Goal: Task Accomplishment & Management: Manage account settings

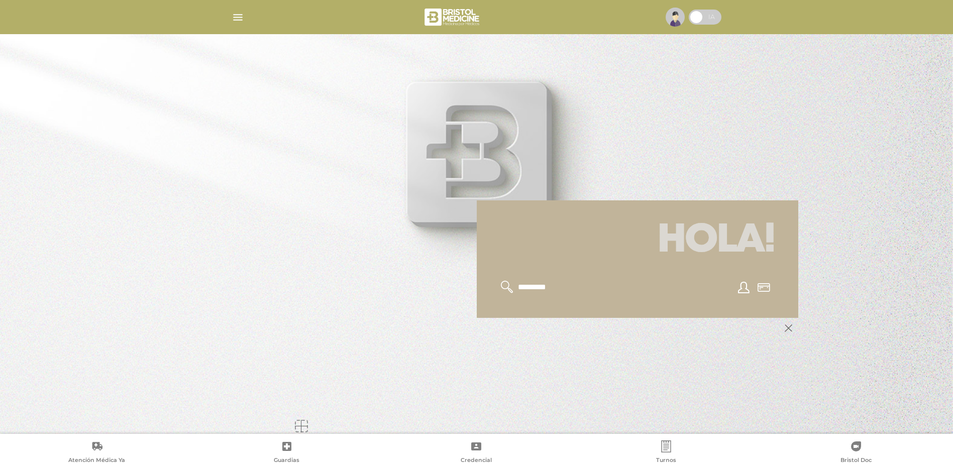
scroll to position [121, 0]
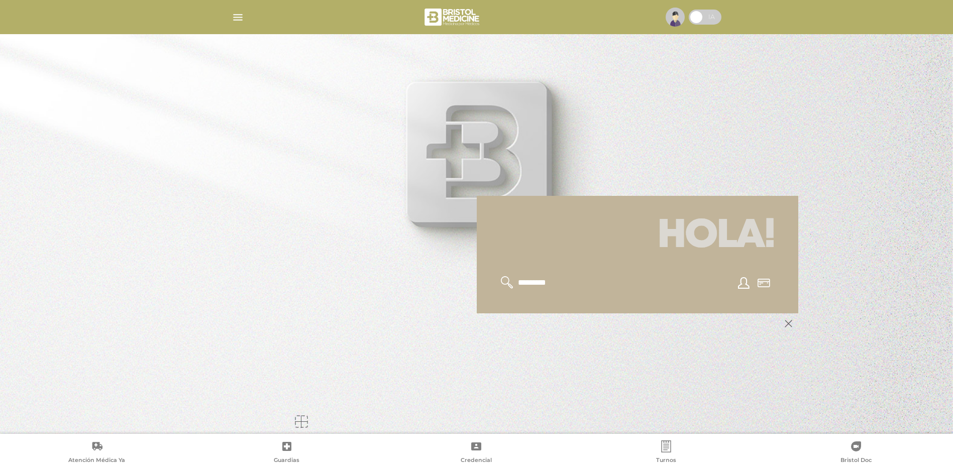
click at [790, 326] on icon at bounding box center [789, 324] width 8 height 8
click at [249, 17] on div at bounding box center [477, 17] width 515 height 24
click at [239, 14] on img "button" at bounding box center [238, 17] width 13 height 13
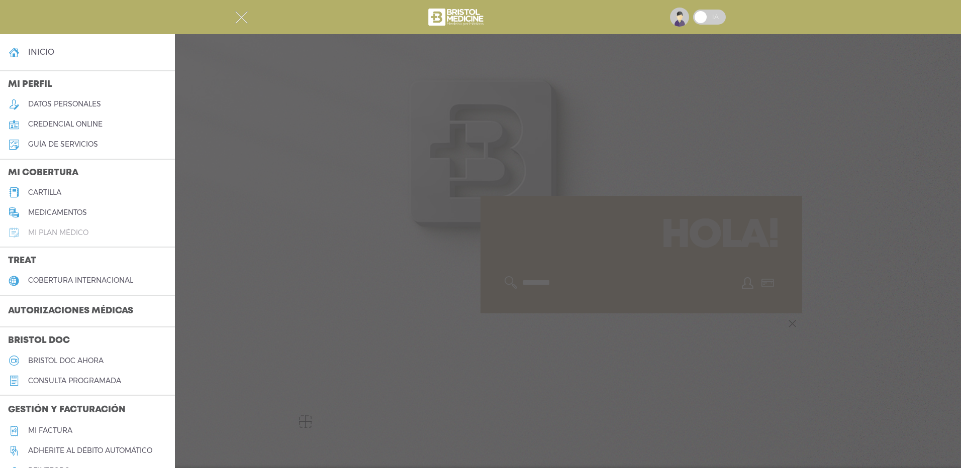
click at [55, 231] on h5 "Mi plan médico" at bounding box center [58, 233] width 60 height 9
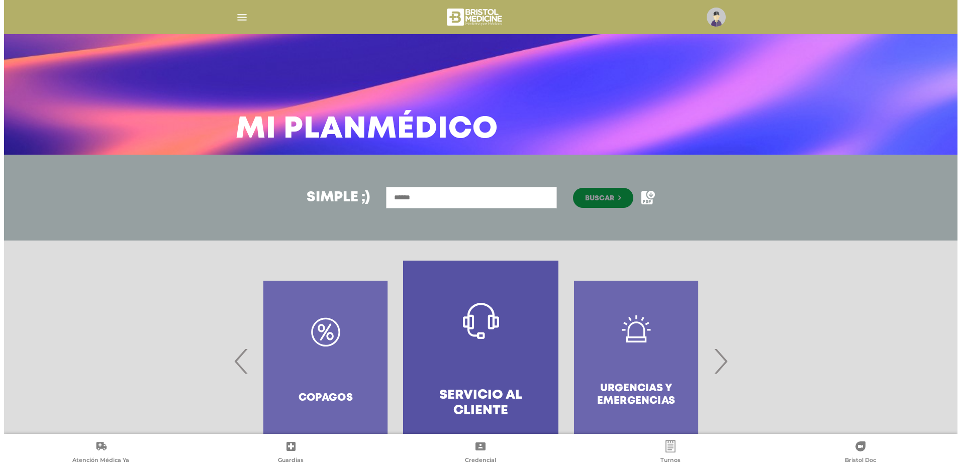
scroll to position [48, 0]
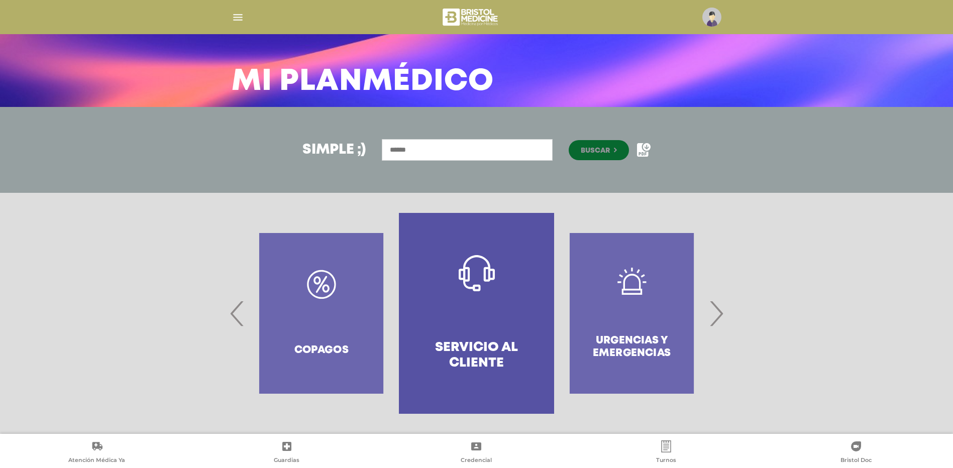
click at [241, 22] on img "button" at bounding box center [238, 17] width 13 height 13
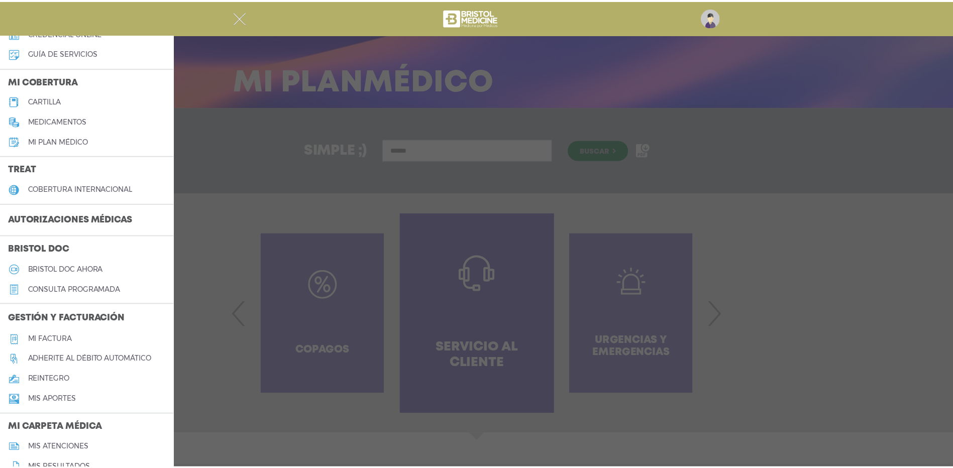
scroll to position [101, 0]
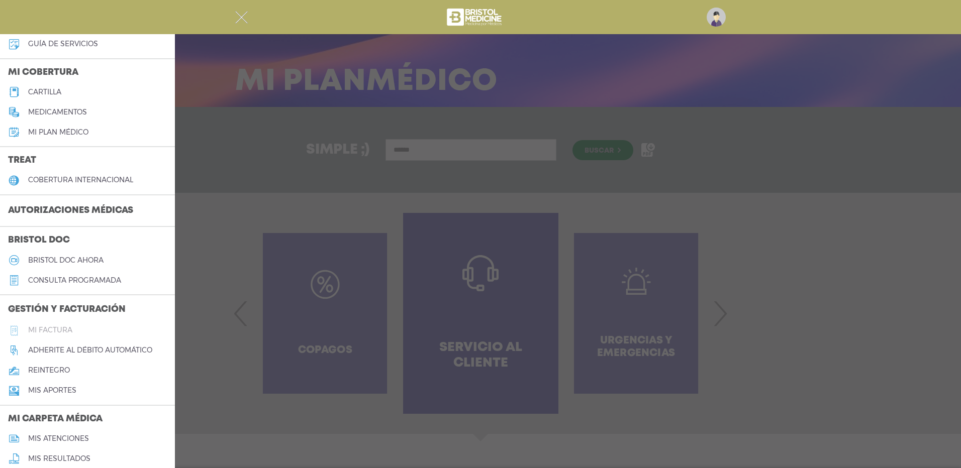
click at [65, 326] on h5 "Mi factura" at bounding box center [50, 330] width 44 height 9
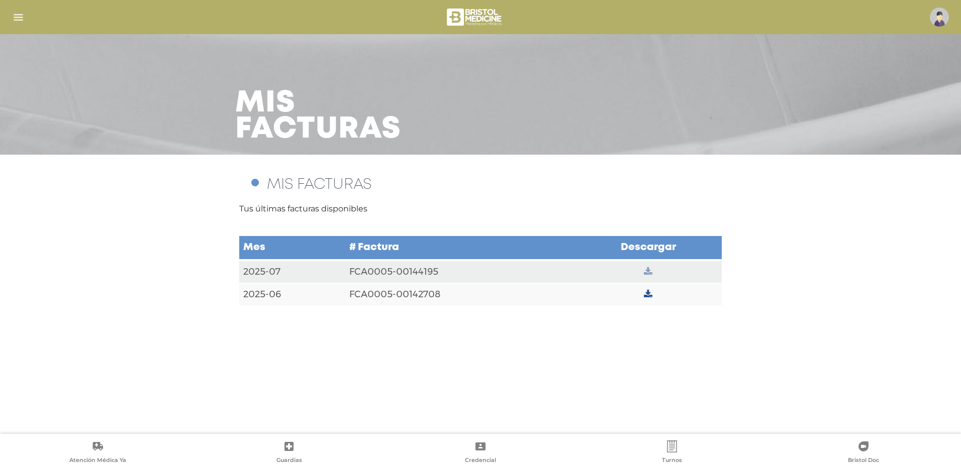
click at [645, 271] on icon at bounding box center [648, 271] width 9 height 9
